Goal: Task Accomplishment & Management: Manage account settings

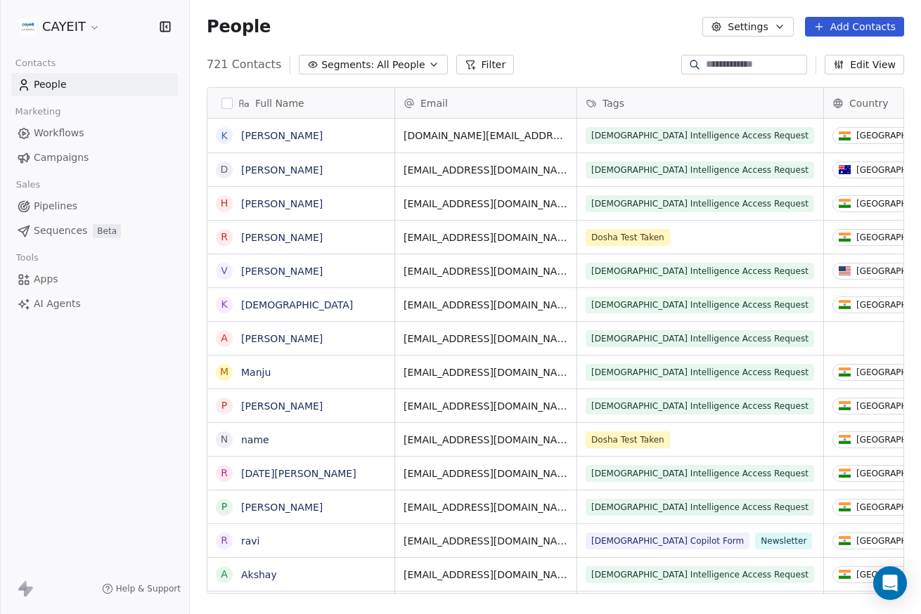
scroll to position [530, 721]
click at [53, 39] on div "CAYEIT" at bounding box center [94, 26] width 189 height 53
click at [57, 33] on html "CAYEIT Contacts People Marketing Workflows Campaigns Sales Pipelines Sequences …" at bounding box center [460, 307] width 921 height 614
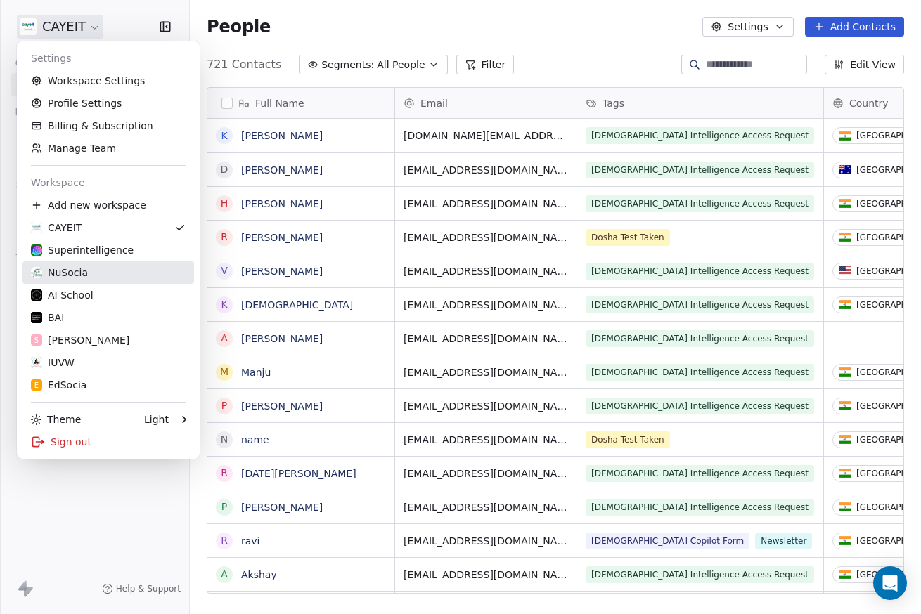
click at [93, 271] on div "NuSocia" at bounding box center [108, 273] width 155 height 14
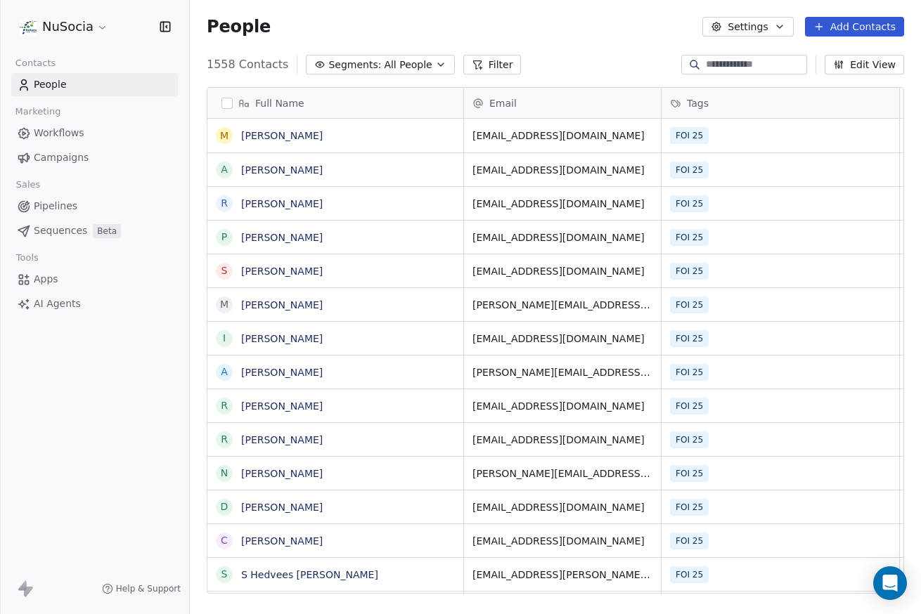
click at [435, 65] on icon "button" at bounding box center [440, 64] width 11 height 11
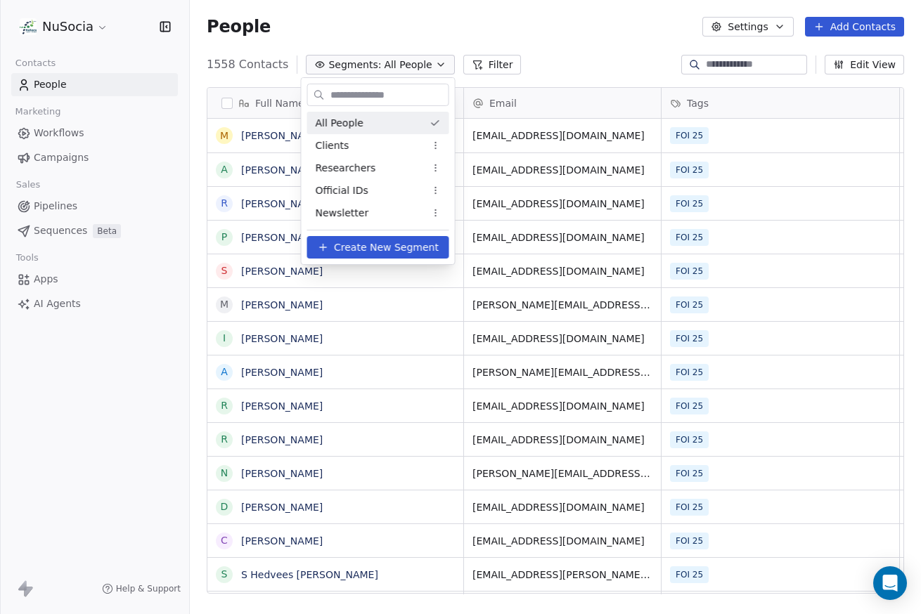
scroll to position [530, 721]
click at [393, 247] on span "Create New Segment" at bounding box center [386, 247] width 105 height 15
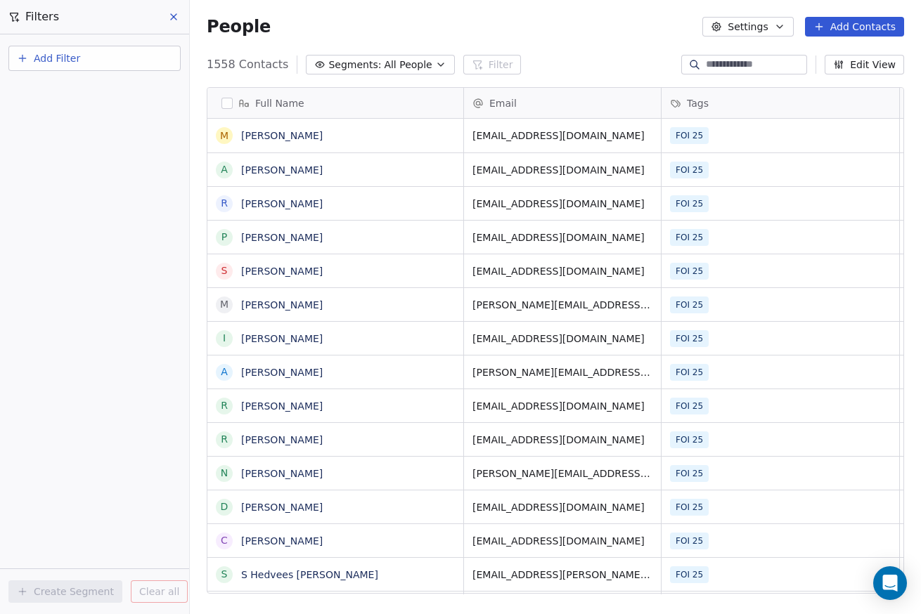
click at [77, 67] on button "Add Filter" at bounding box center [94, 58] width 172 height 25
click at [70, 96] on span "Contact properties" at bounding box center [68, 91] width 91 height 15
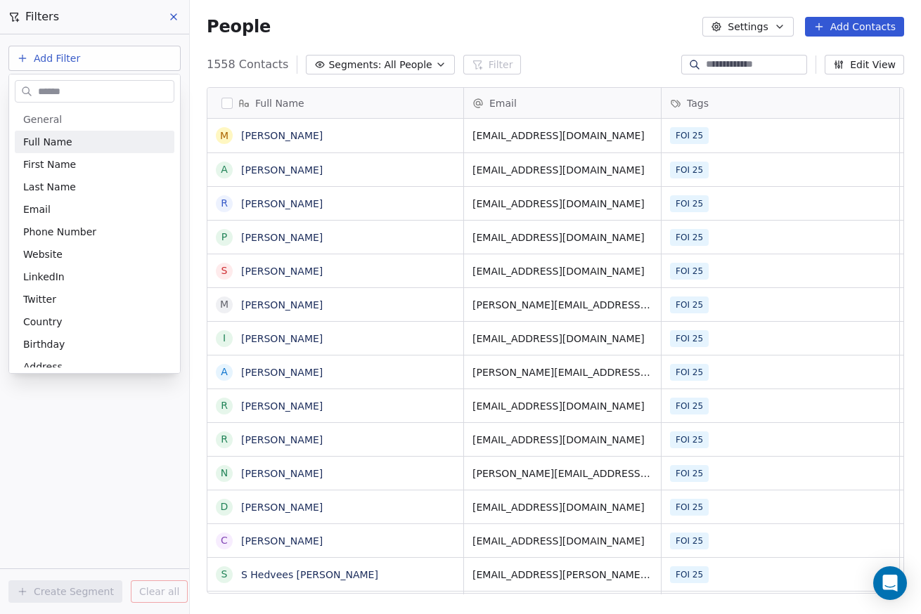
click at [68, 93] on input "text" at bounding box center [104, 92] width 138 height 20
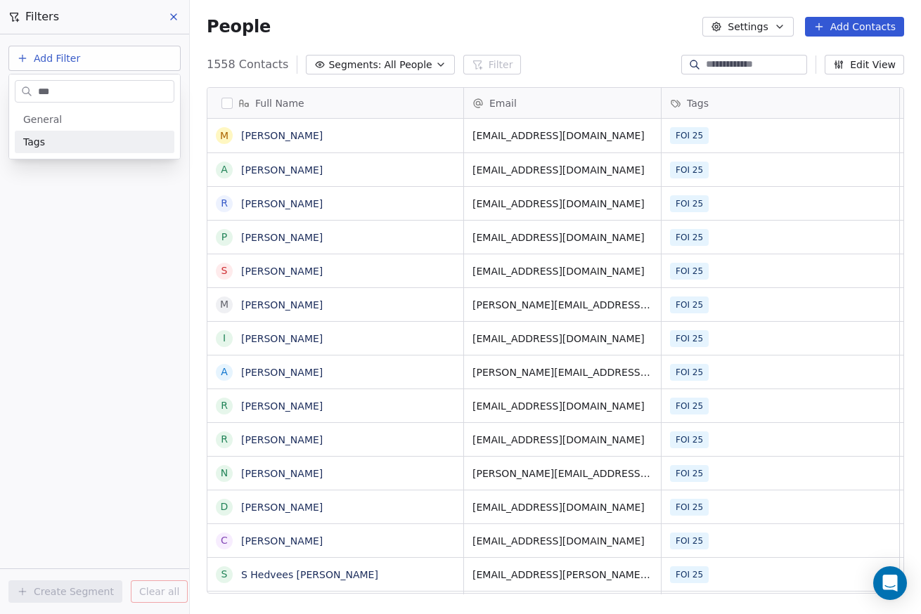
type input "***"
click at [89, 140] on div "Tags" at bounding box center [94, 142] width 143 height 14
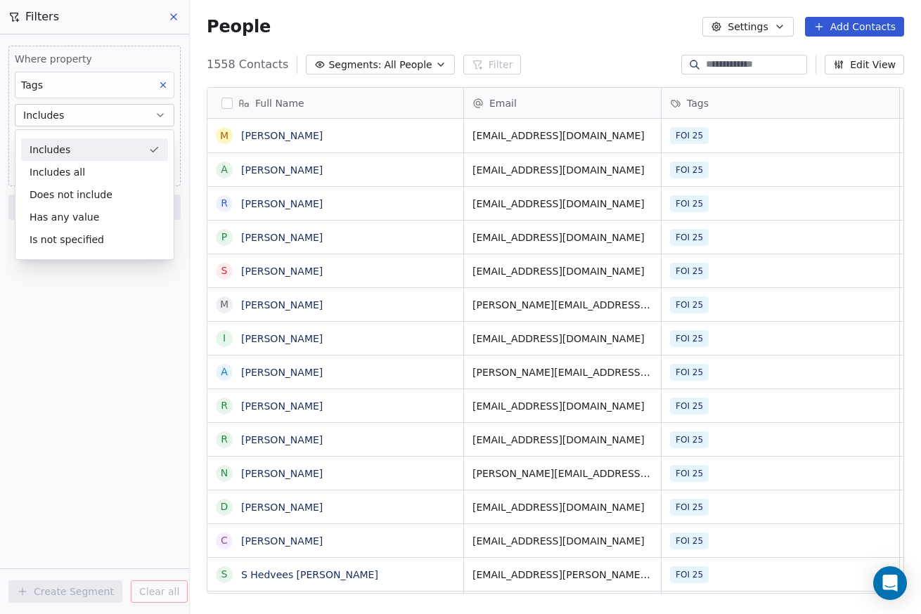
click at [88, 148] on div "Includes" at bounding box center [94, 149] width 147 height 22
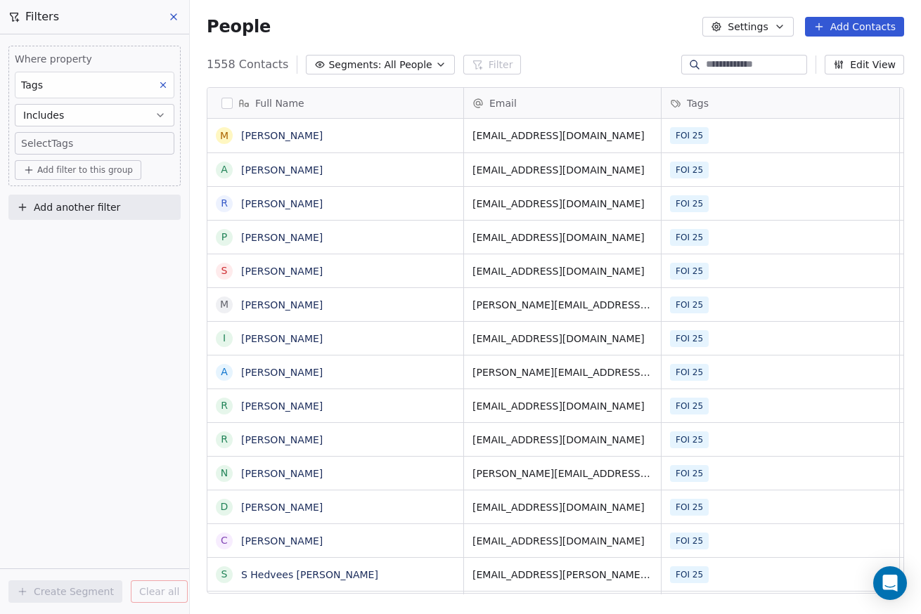
click at [81, 146] on body "NuSocia Contacts People Marketing Workflows Campaigns Sales Pipelines Sequences…" at bounding box center [460, 307] width 921 height 614
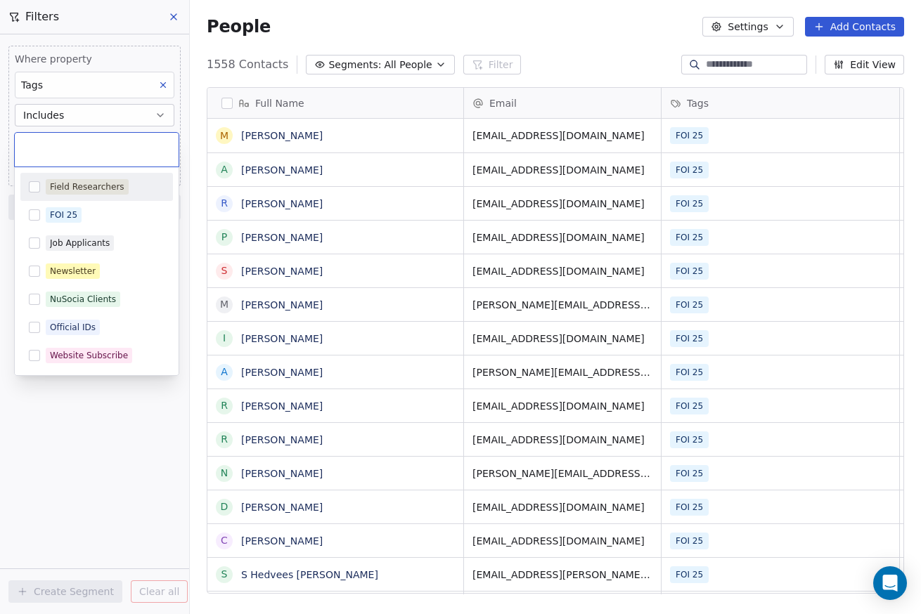
scroll to position [0, 0]
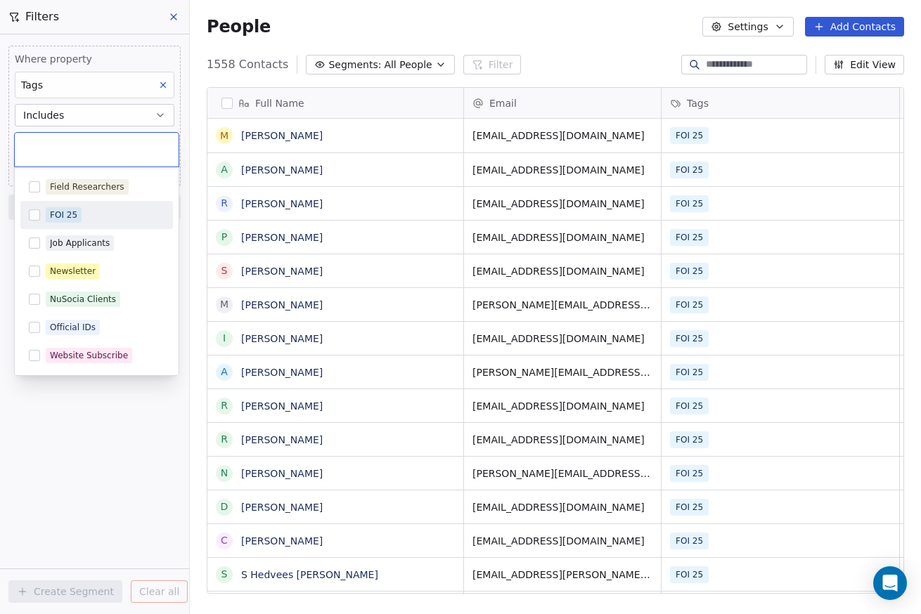
click at [59, 215] on div "FOI 25" at bounding box center [63, 215] width 27 height 13
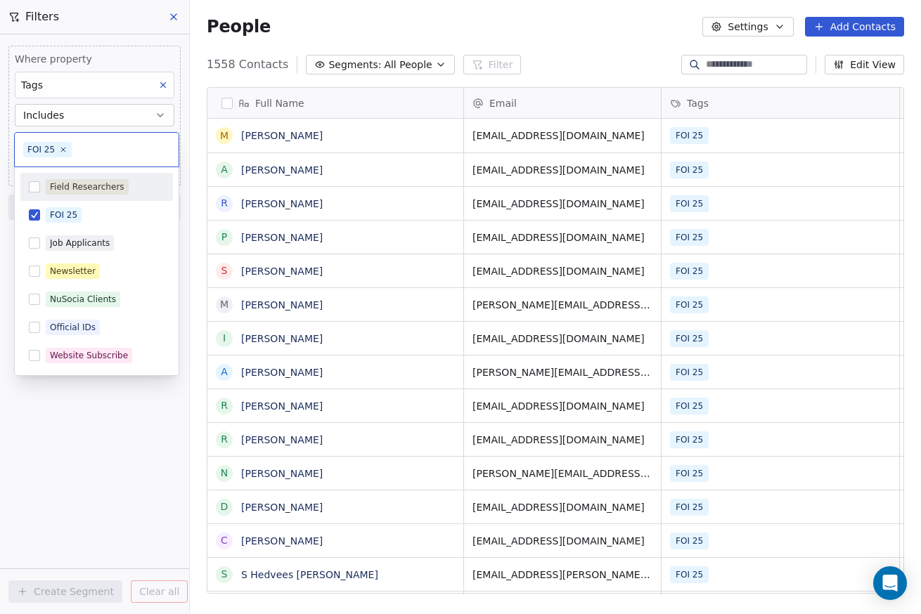
click at [115, 130] on html "NuSocia Contacts People Marketing Workflows Campaigns Sales Pipelines Sequences…" at bounding box center [460, 307] width 921 height 614
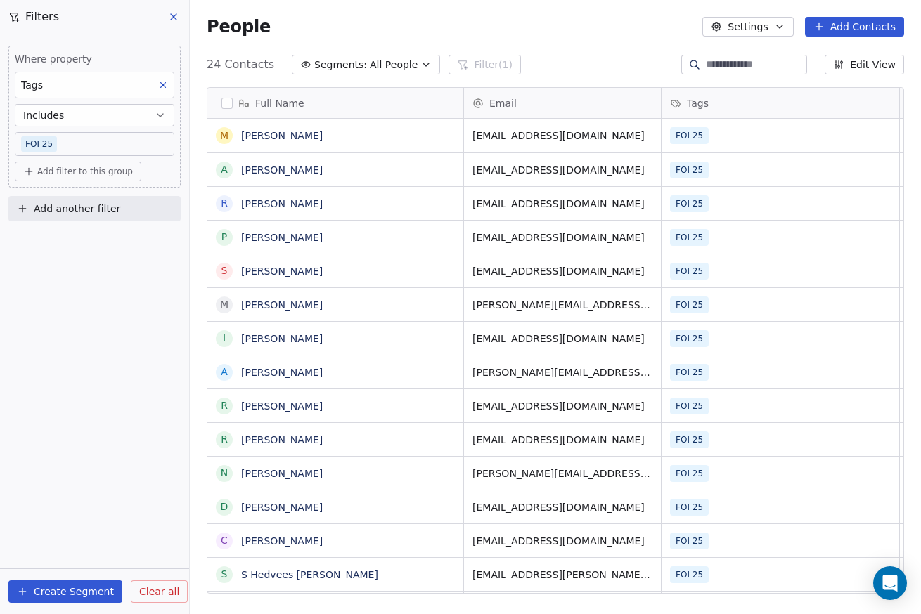
click at [75, 591] on button "Create Segment" at bounding box center [65, 592] width 114 height 22
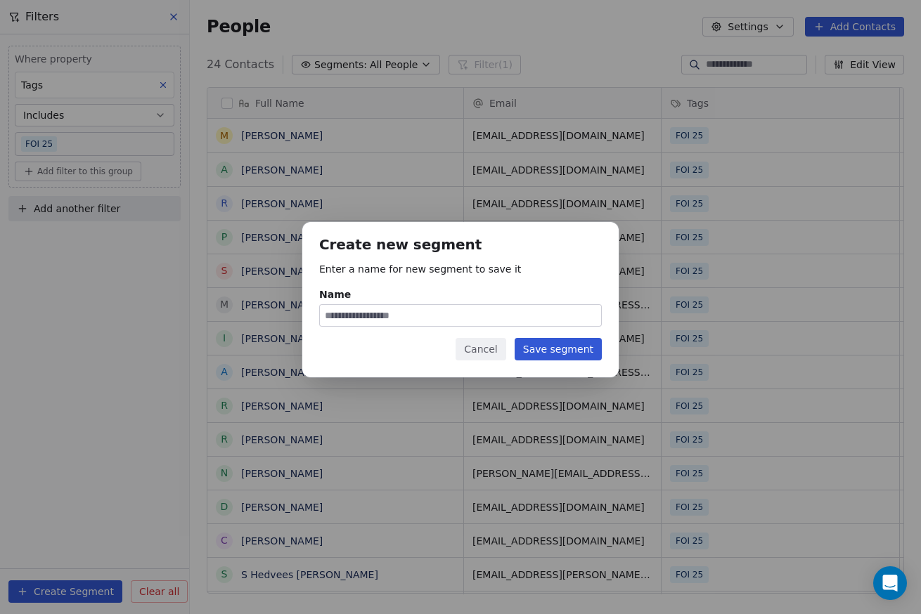
click at [521, 311] on input "Name" at bounding box center [460, 315] width 281 height 21
type input "******"
click at [583, 357] on button "Save segment" at bounding box center [558, 349] width 87 height 22
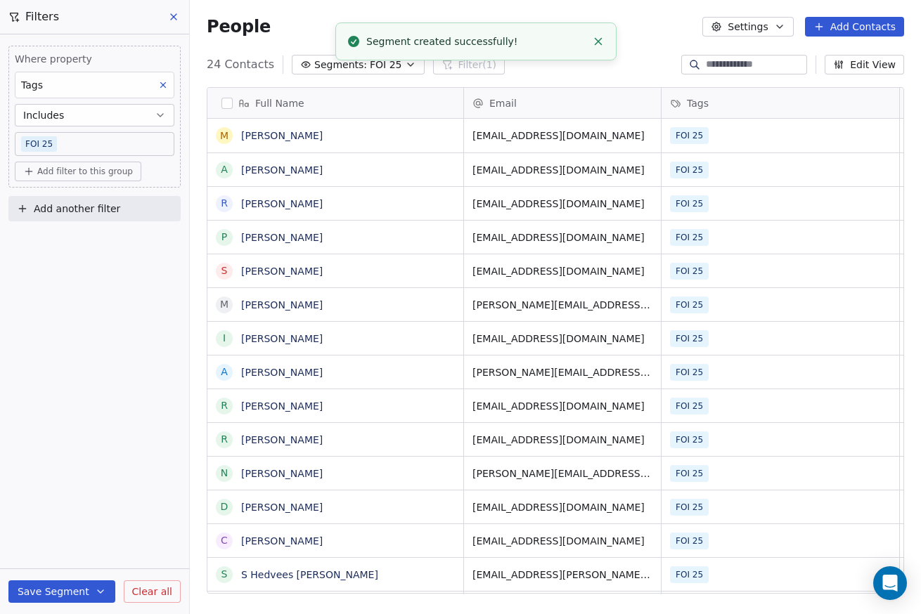
click at [133, 590] on button "Clear all" at bounding box center [152, 592] width 57 height 22
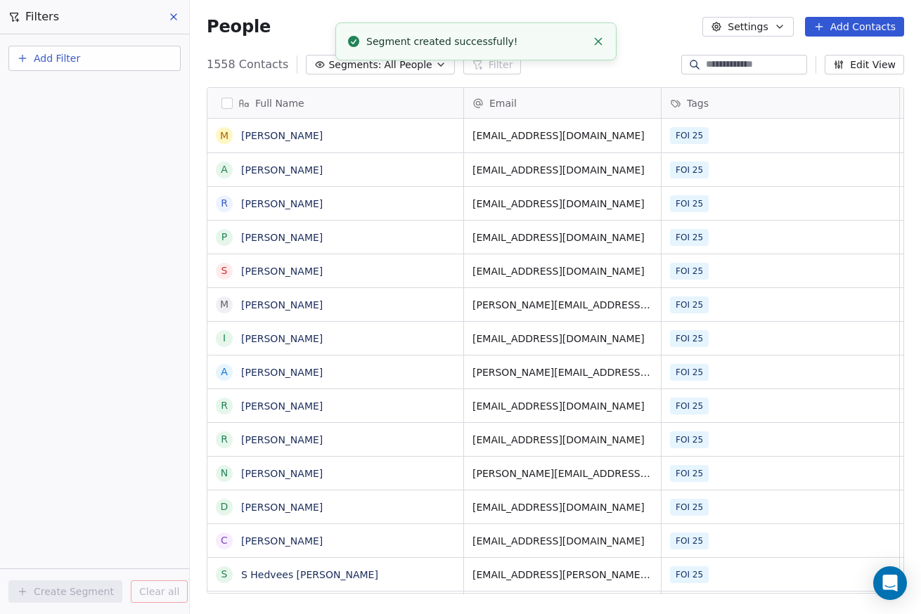
click at [170, 21] on icon at bounding box center [173, 16] width 11 height 11
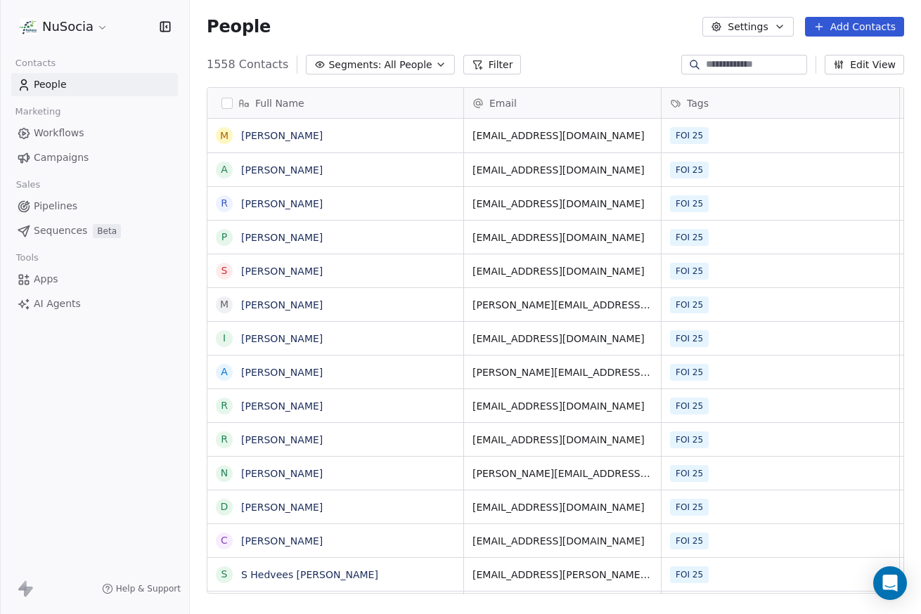
click at [336, 58] on span "Segments:" at bounding box center [354, 65] width 53 height 15
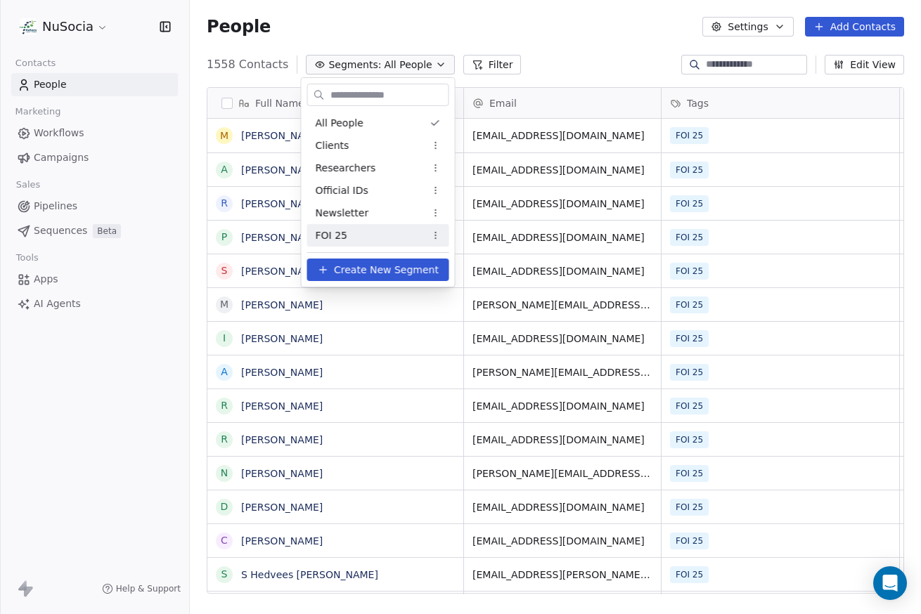
click at [358, 233] on div "FOI 25" at bounding box center [378, 235] width 142 height 22
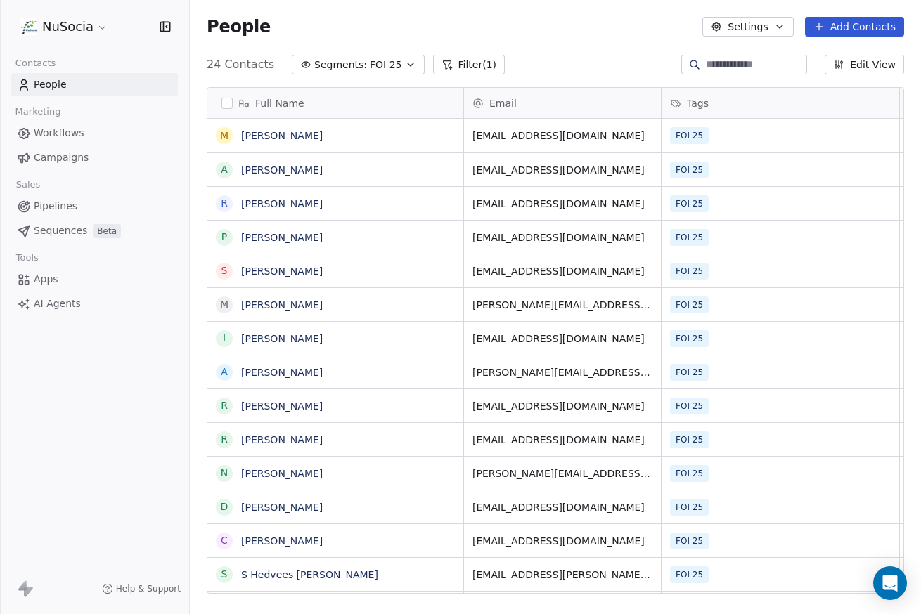
click at [460, 65] on button "Filter (1)" at bounding box center [469, 65] width 72 height 20
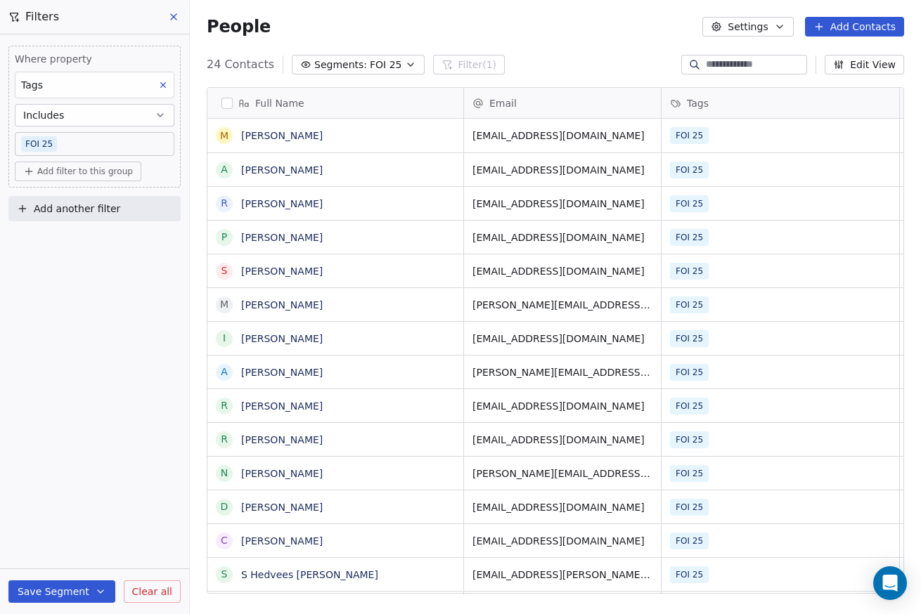
click at [157, 595] on span "Clear all" at bounding box center [152, 592] width 40 height 15
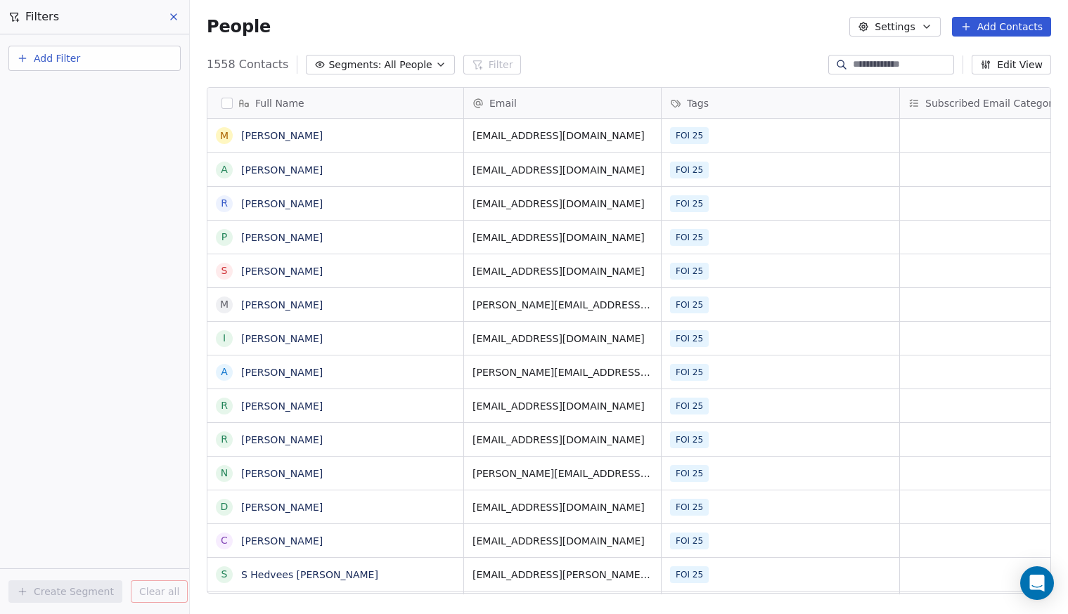
click at [180, 16] on button at bounding box center [174, 17] width 21 height 20
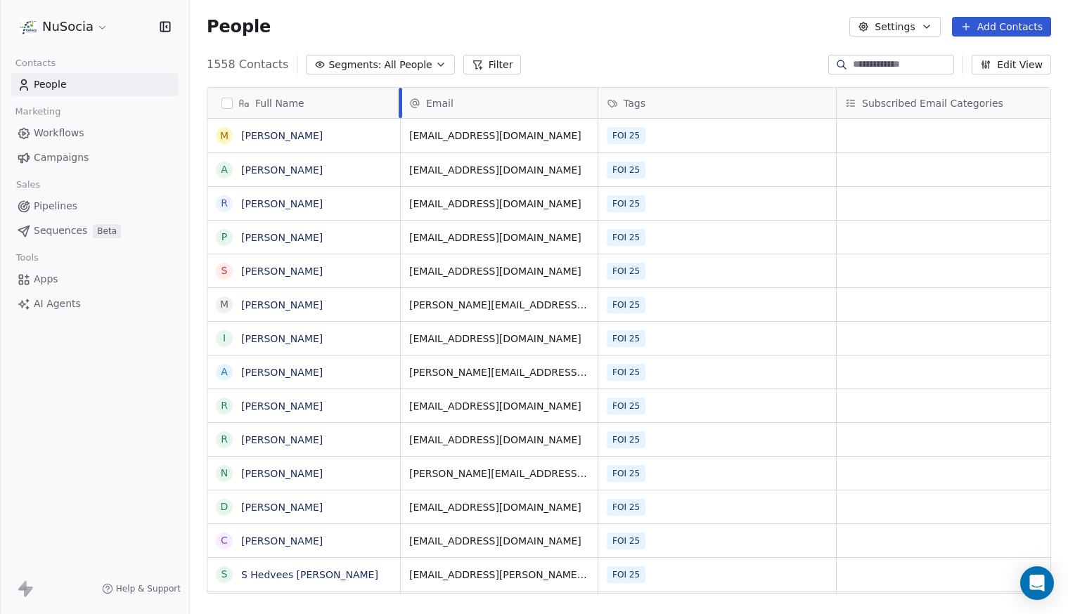
drag, startPoint x: 463, startPoint y: 98, endPoint x: 399, endPoint y: 103, distance: 63.5
click at [399, 103] on div at bounding box center [401, 103] width 4 height 30
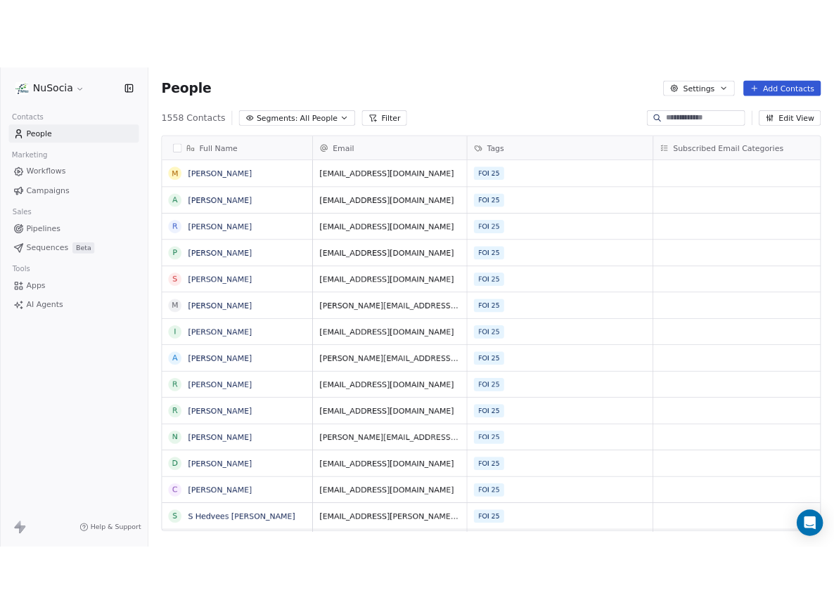
scroll to position [530, 867]
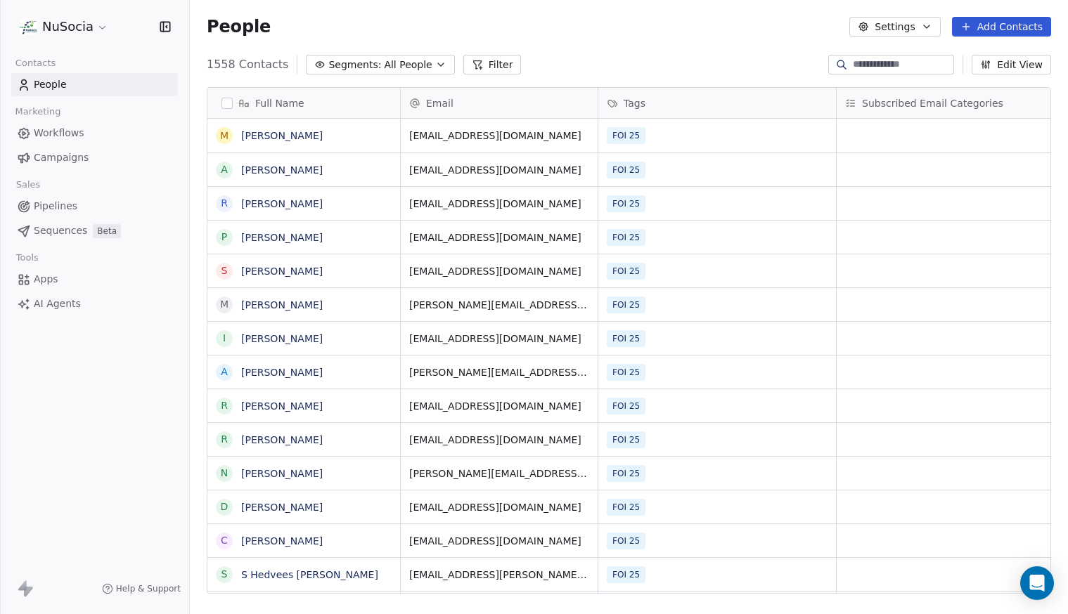
drag, startPoint x: 188, startPoint y: 75, endPoint x: 112, endPoint y: 536, distance: 467.2
click at [122, 316] on div "NuSocia Contacts People Marketing Workflows Campaigns Sales Pipelines Sequences…" at bounding box center [94, 158] width 189 height 316
click at [110, 525] on div "NuSocia Contacts People Marketing Workflows Campaigns Sales Pipelines Sequences…" at bounding box center [94, 307] width 189 height 614
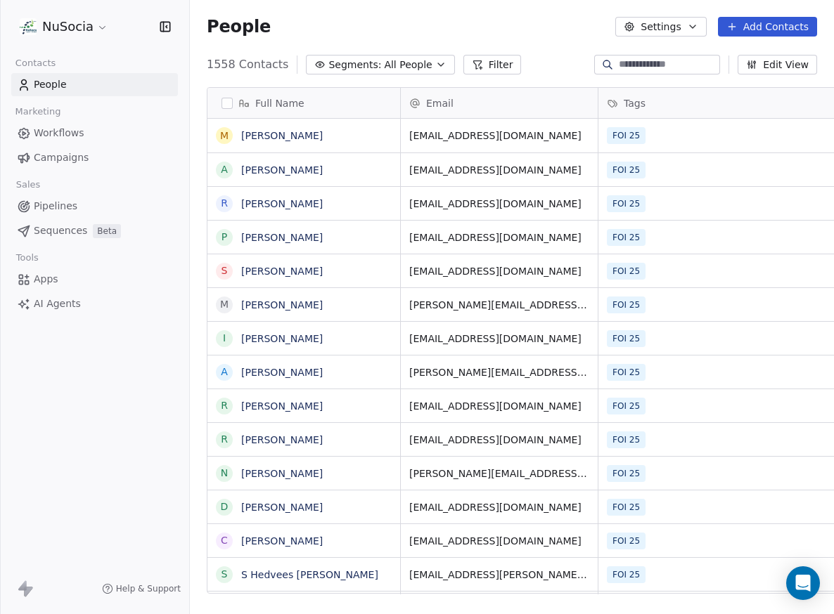
scroll to position [530, 633]
